Goal: Information Seeking & Learning: Learn about a topic

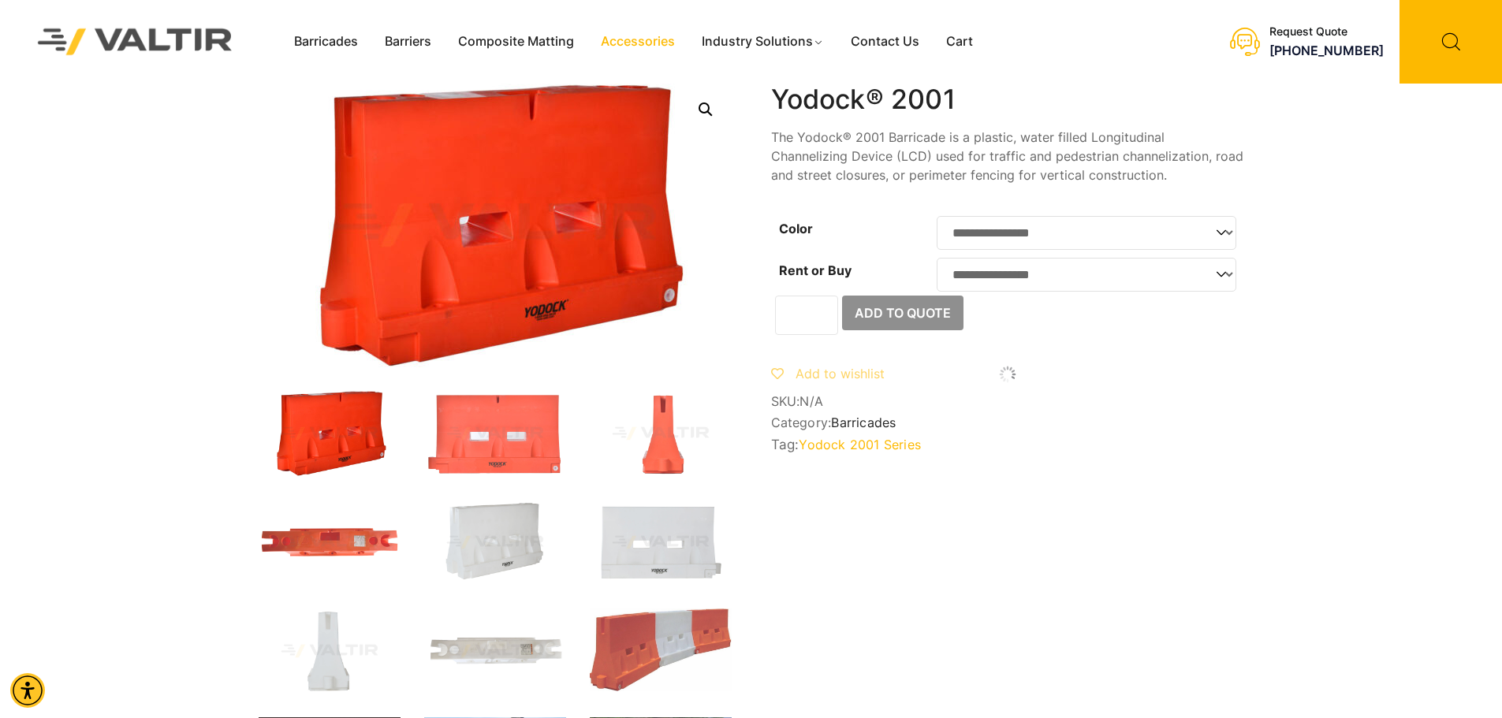
click at [629, 45] on link "Accessories" at bounding box center [638, 42] width 101 height 24
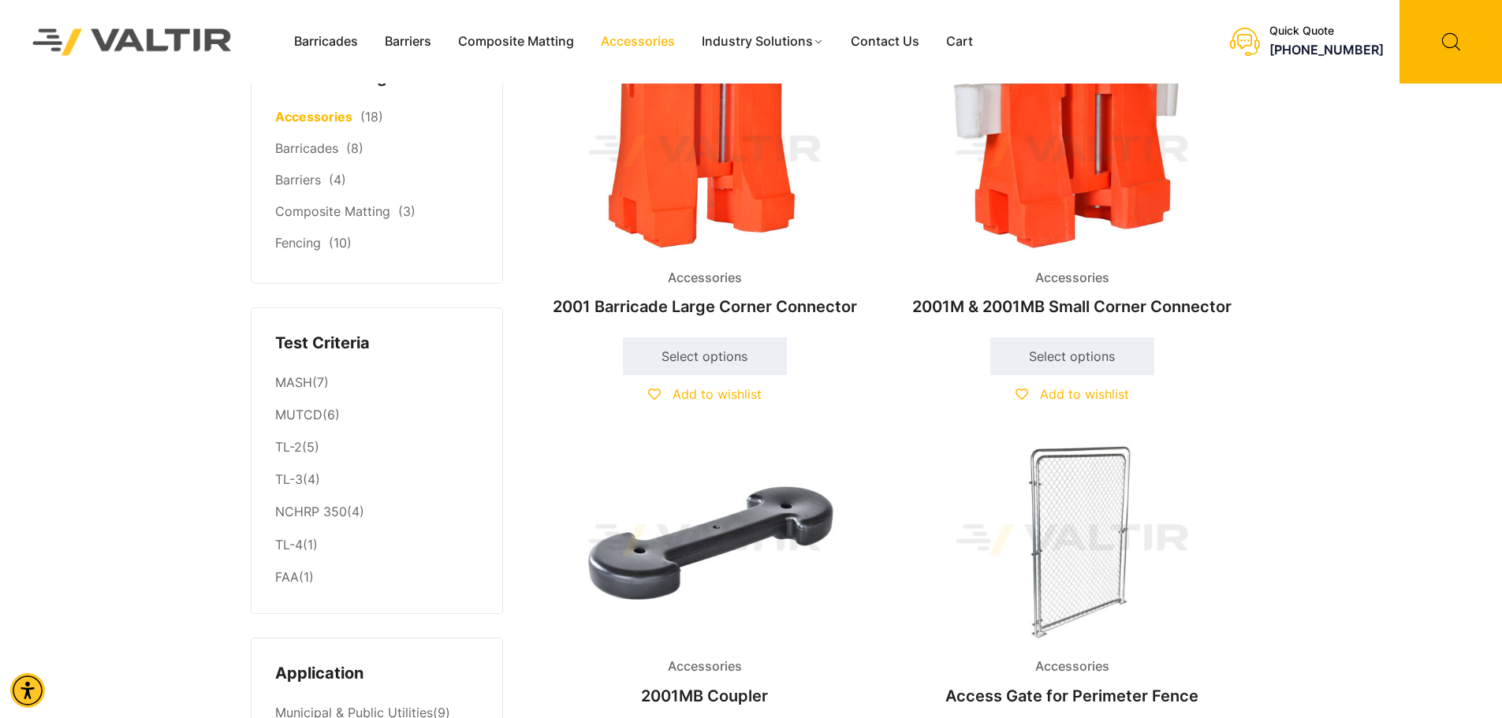
scroll to position [315, 0]
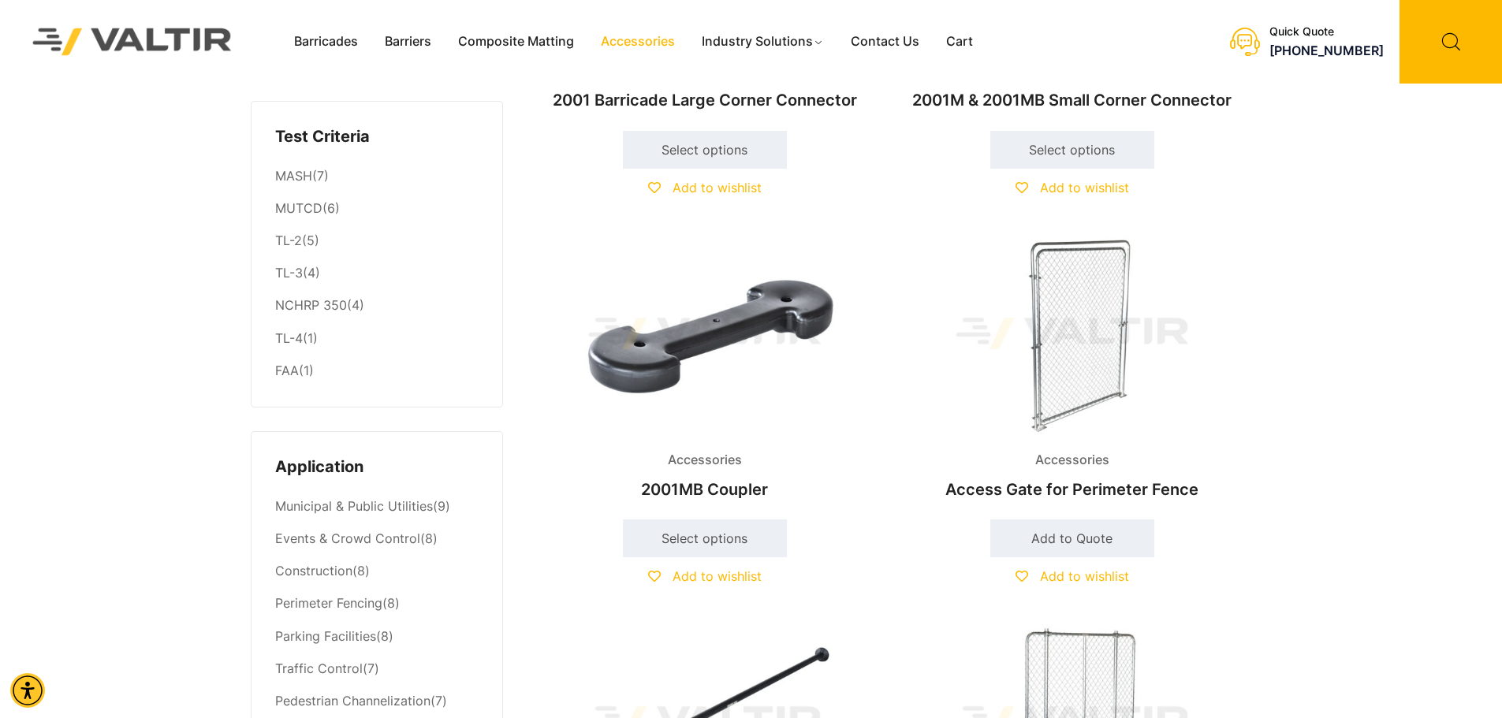
click at [1074, 329] on img at bounding box center [1072, 334] width 341 height 204
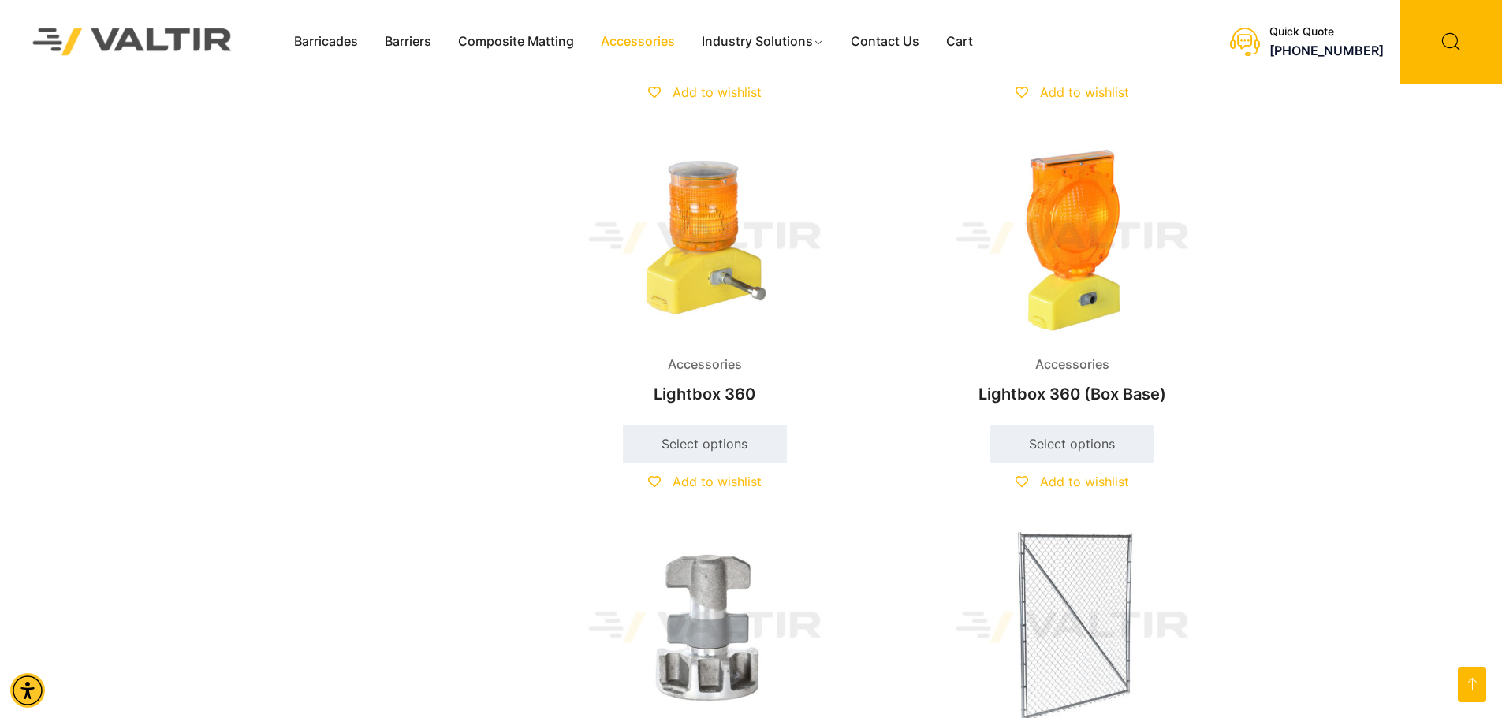
scroll to position [1893, 0]
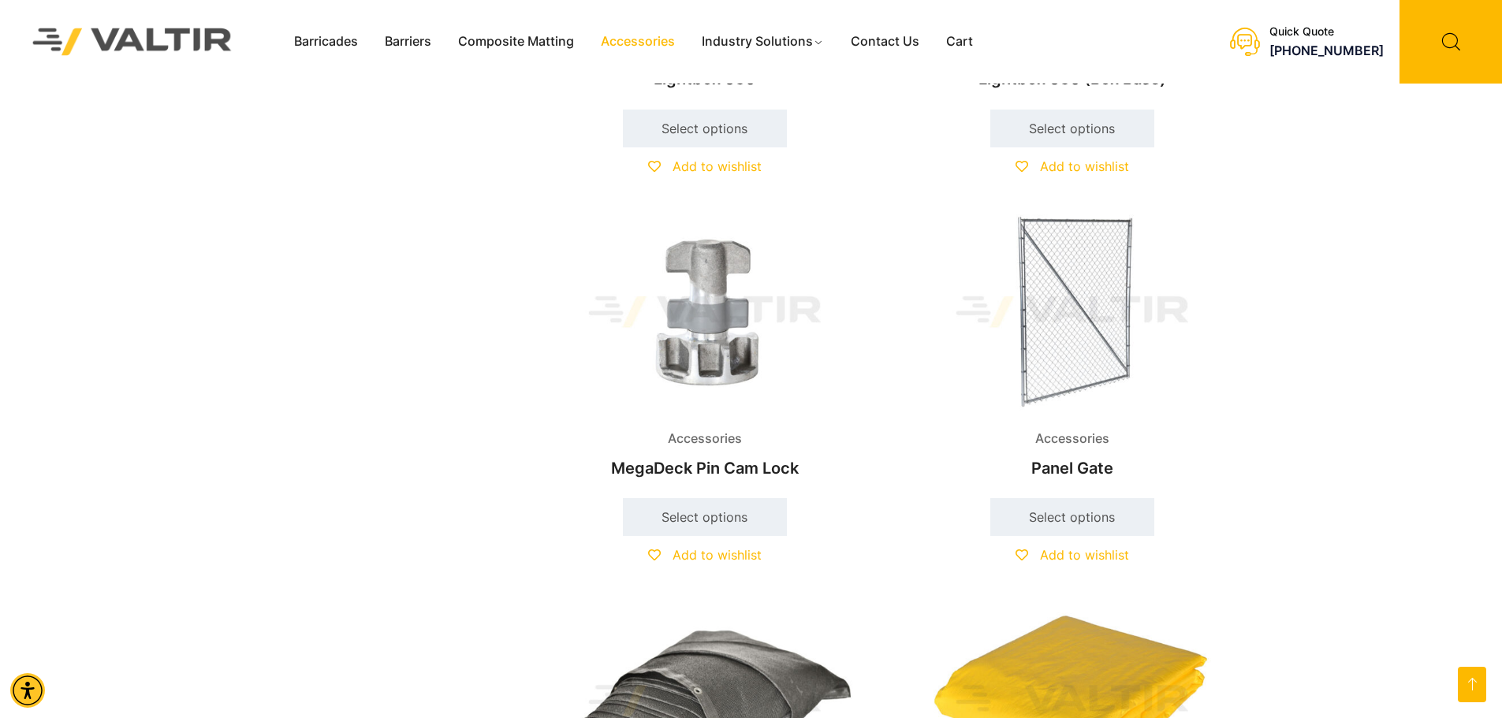
click at [1060, 362] on img at bounding box center [1072, 312] width 341 height 204
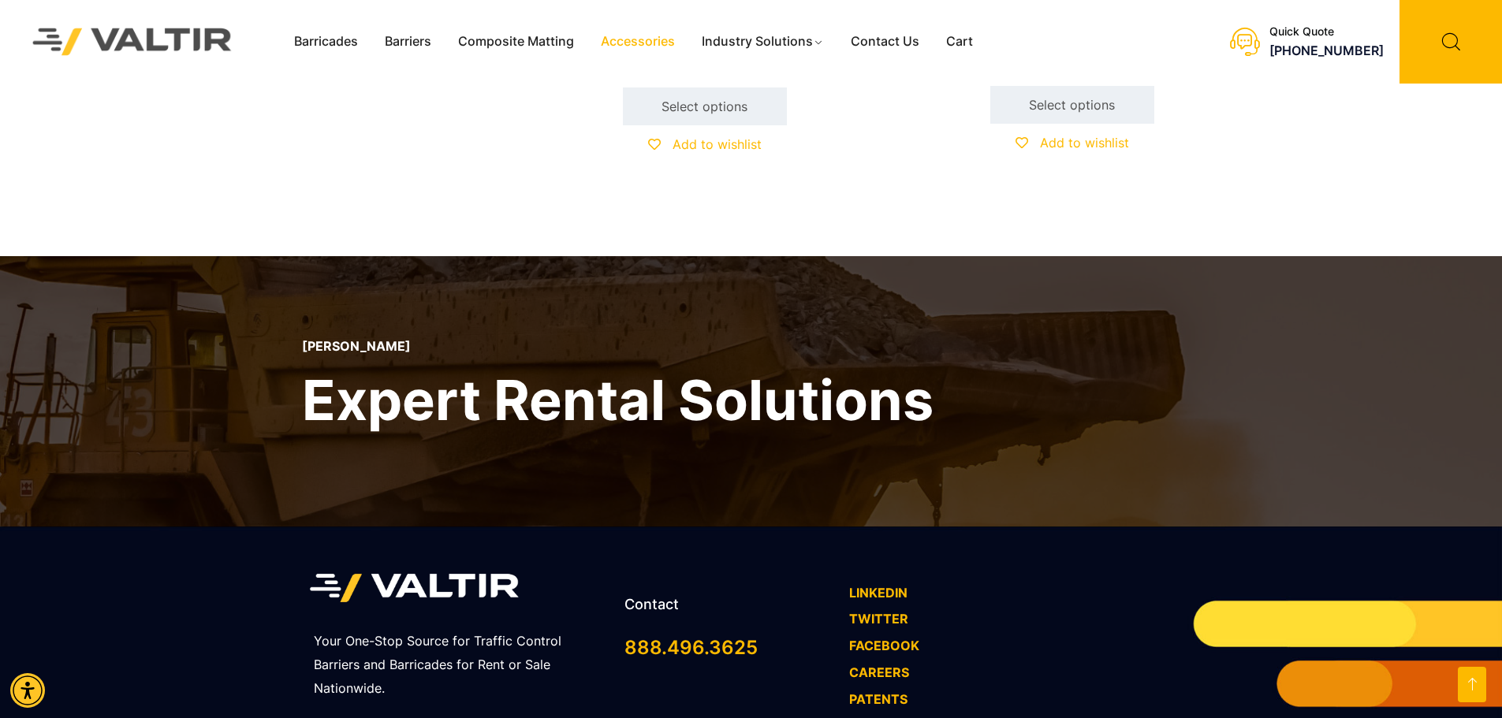
scroll to position [3583, 0]
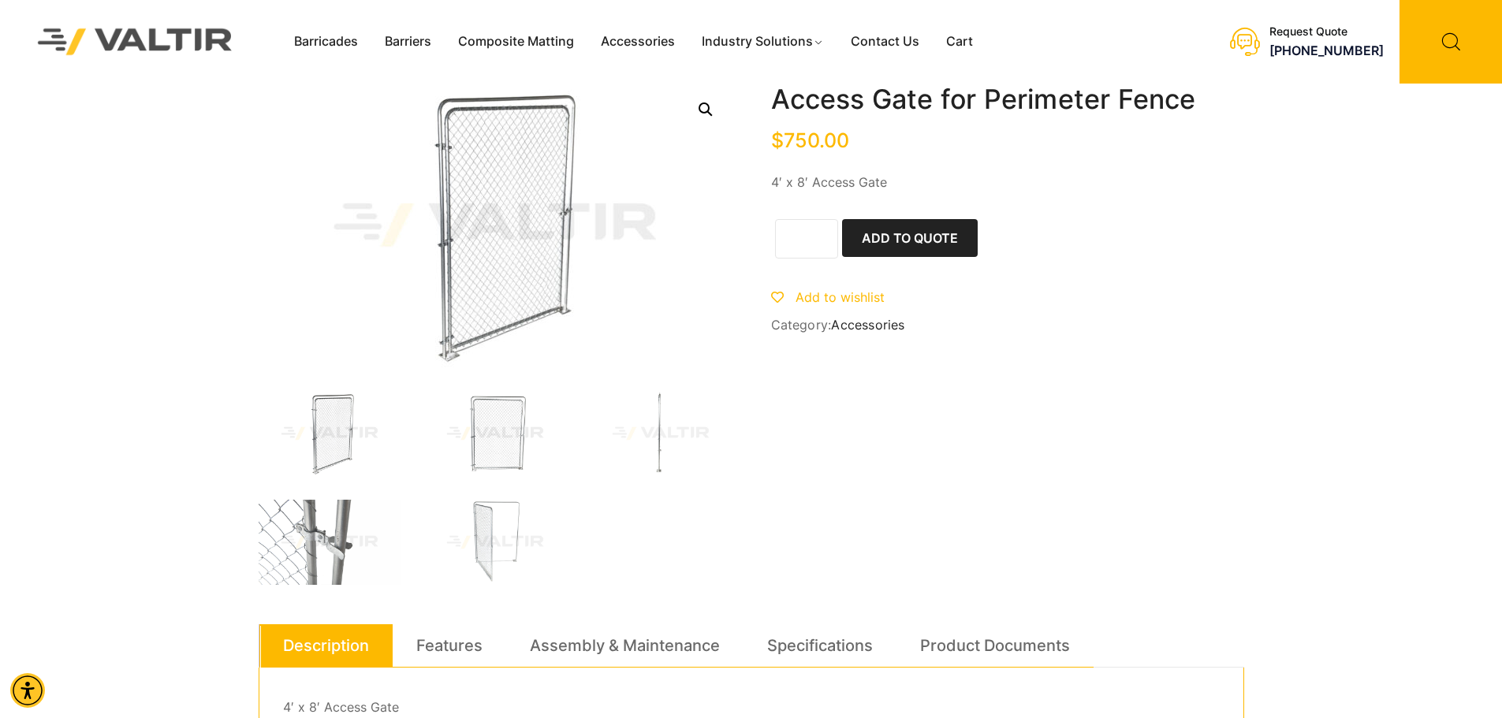
click at [499, 428] on img at bounding box center [495, 433] width 142 height 85
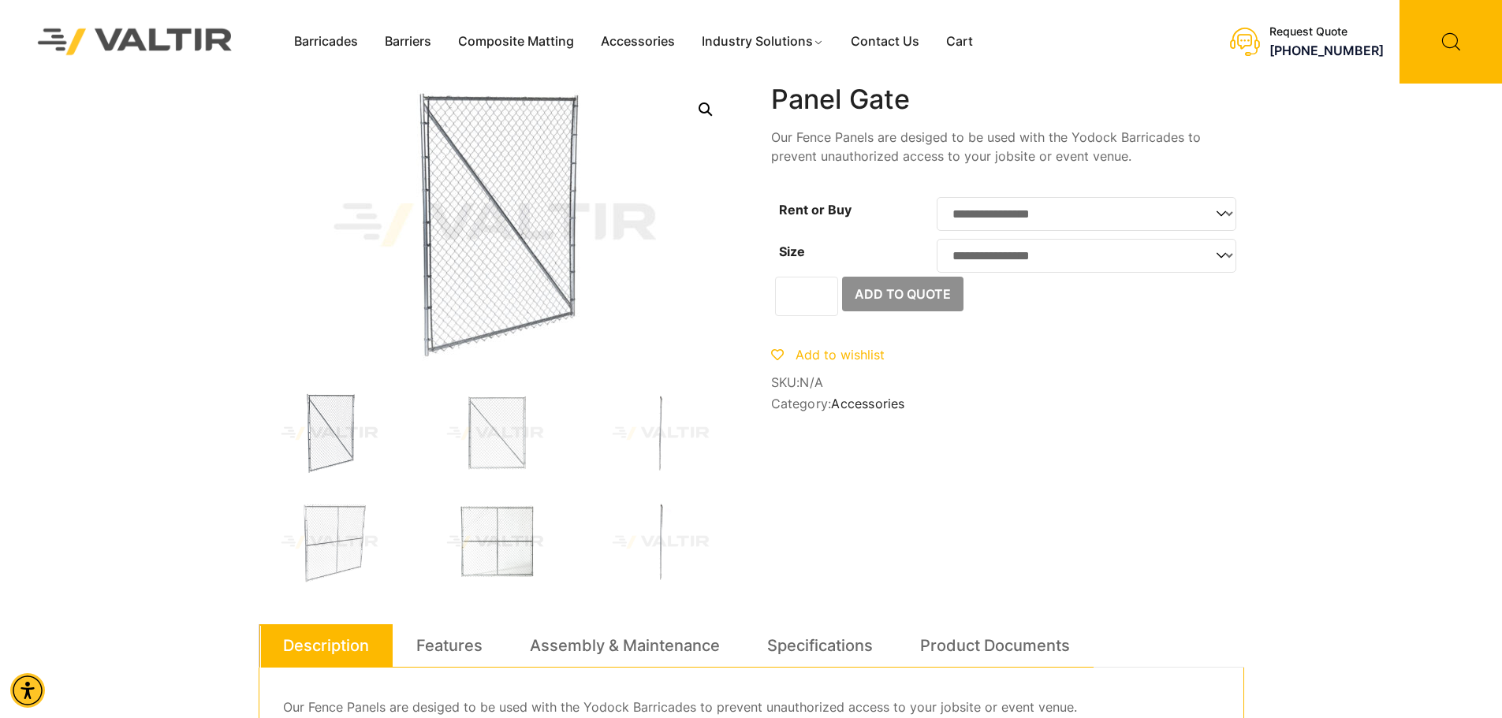
click at [503, 513] on img at bounding box center [495, 542] width 142 height 85
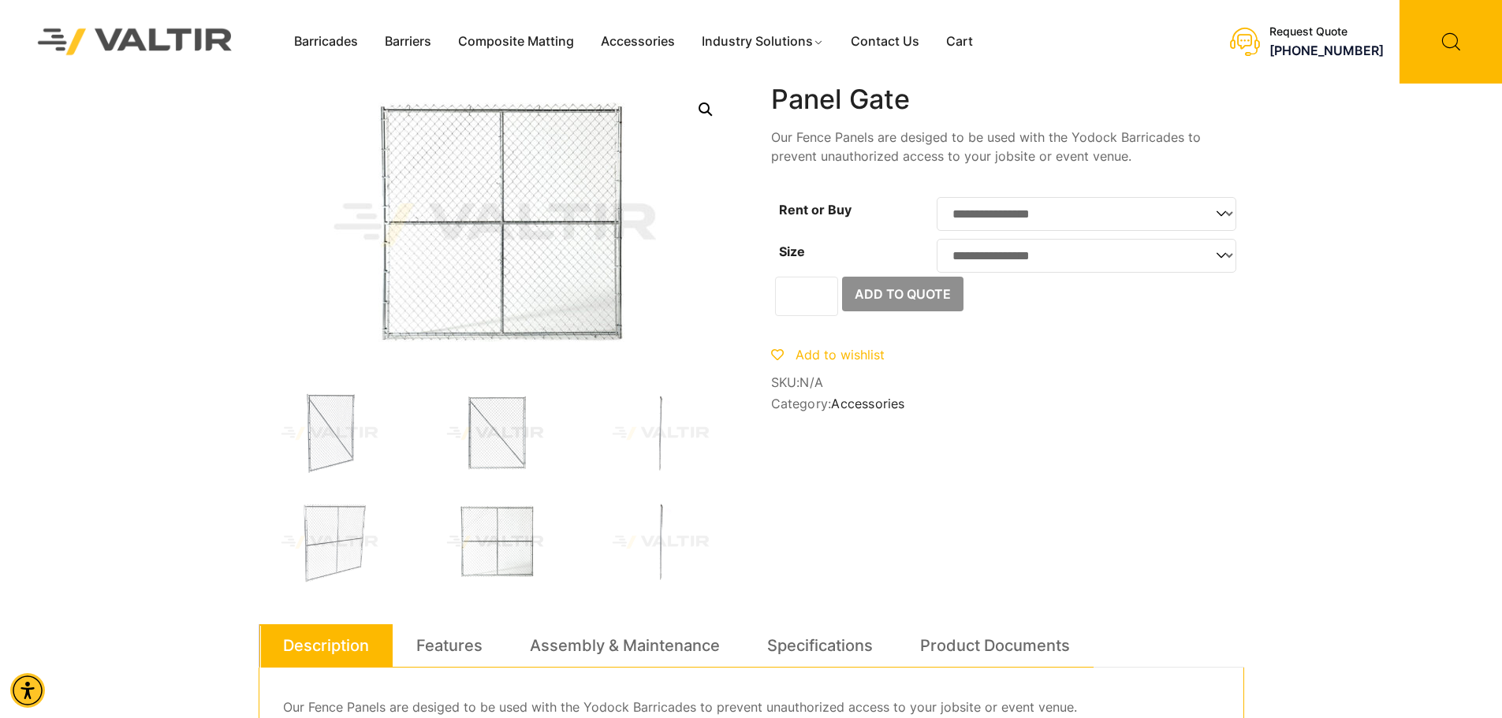
click at [519, 455] on img at bounding box center [495, 433] width 142 height 85
